Goal: Find contact information: Obtain details needed to contact an individual or organization

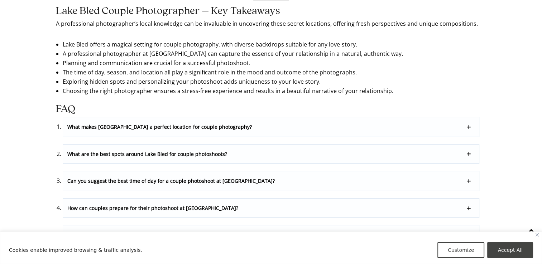
scroll to position [2444, 0]
click at [283, 157] on ol "What makes [GEOGRAPHIC_DATA] a perfect location for couple photography? [GEOGRA…" at bounding box center [271, 235] width 416 height 236
click at [381, 149] on p "What are the best spots around Lake Bled for couple photoshoots?" at bounding box center [271, 153] width 416 height 19
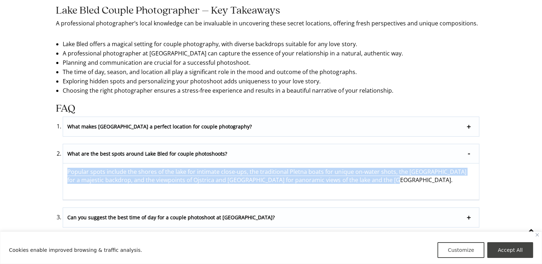
drag, startPoint x: 365, startPoint y: 175, endPoint x: 65, endPoint y: 162, distance: 300.4
click at [65, 164] on div "Popular spots include the shores of the lake for intimate close-ups, the tradit…" at bounding box center [271, 182] width 416 height 37
copy p "Popular spots include the shores of the lake for intimate close-ups, the tradit…"
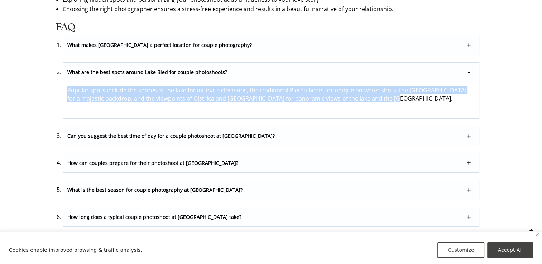
click at [221, 126] on p "Can you suggest the best time of day for a couple photoshoot at [GEOGRAPHIC_DAT…" at bounding box center [271, 135] width 416 height 19
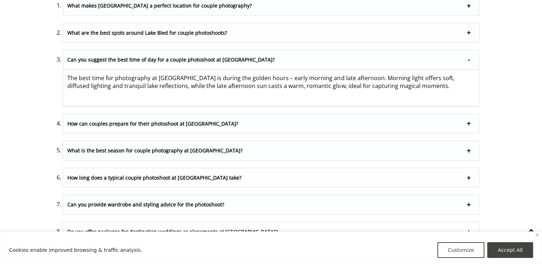
scroll to position [2566, 0]
click at [220, 119] on p "How can couples prepare for their photoshoot at [GEOGRAPHIC_DATA]?" at bounding box center [271, 123] width 416 height 19
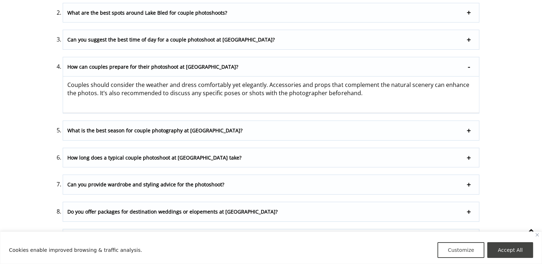
scroll to position [2586, 0]
click at [215, 130] on ol "What makes [GEOGRAPHIC_DATA] a perfect location for couple photography? [GEOGRA…" at bounding box center [271, 111] width 416 height 273
click at [226, 128] on p "What is the best season for couple photography at [GEOGRAPHIC_DATA]?" at bounding box center [271, 130] width 416 height 19
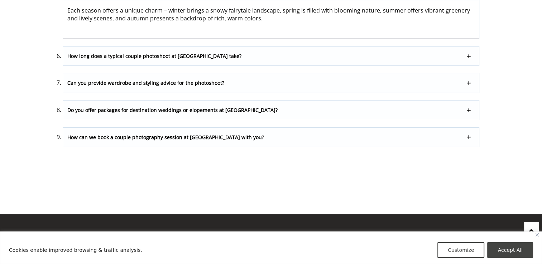
scroll to position [2712, 0]
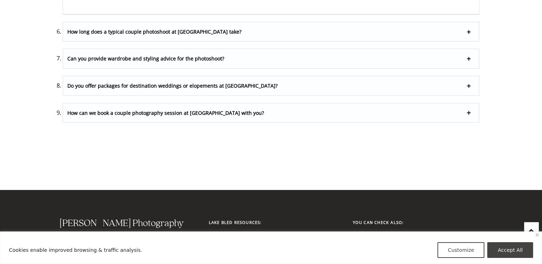
click at [239, 80] on p "Do you offer packages for destination weddings or elopements at [GEOGRAPHIC_DAT…" at bounding box center [271, 85] width 416 height 19
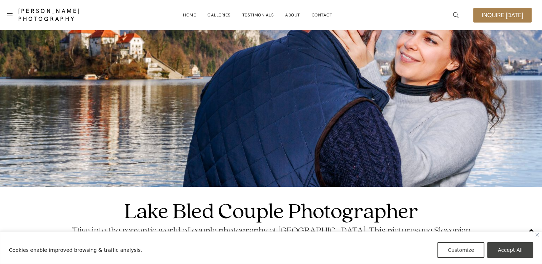
scroll to position [0, 0]
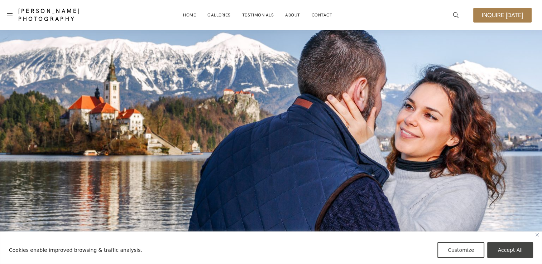
click at [495, 16] on span "Inquire [DATE]" at bounding box center [502, 15] width 41 height 6
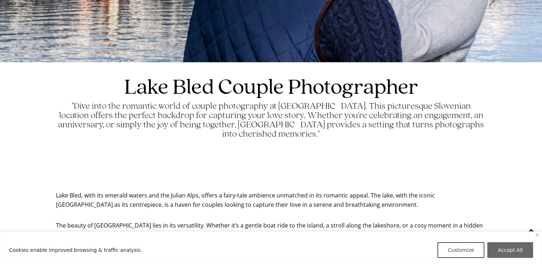
click at [512, 253] on button "Accept All" at bounding box center [510, 251] width 46 height 16
checkbox input "true"
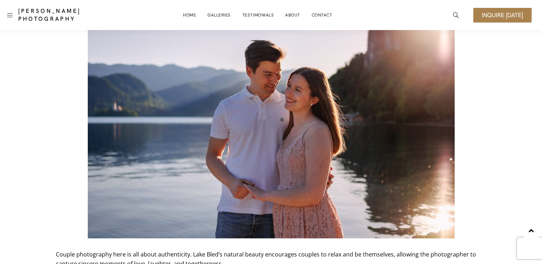
scroll to position [599, 0]
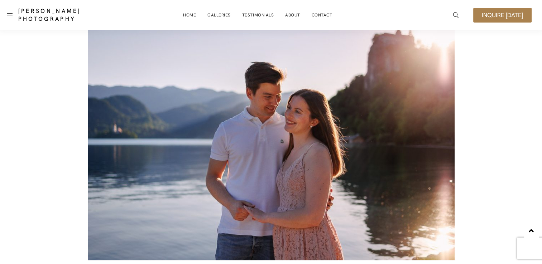
click at [512, 12] on span "Inquire [DATE]" at bounding box center [502, 15] width 41 height 6
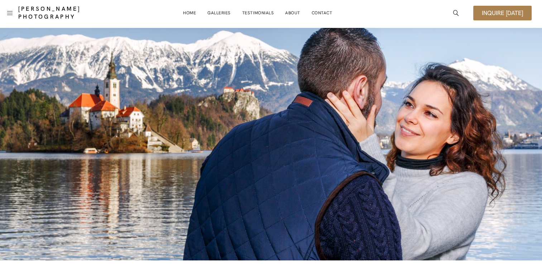
scroll to position [0, 0]
